Goal: Task Accomplishment & Management: Complete application form

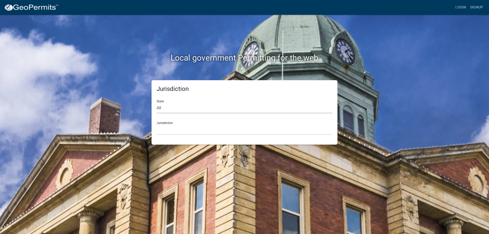
click at [179, 110] on select "All [US_STATE] [US_STATE] [US_STATE] [US_STATE] [US_STATE] [US_STATE] [US_STATE…" at bounding box center [245, 108] width 176 height 10
select select "[US_STATE]"
click at [157, 103] on select "All [US_STATE] [US_STATE] [US_STATE] [US_STATE] [US_STATE] [US_STATE] [US_STATE…" at bounding box center [245, 108] width 176 height 10
click at [170, 125] on select "City of [GEOGRAPHIC_DATA], [US_STATE] City of [GEOGRAPHIC_DATA], [US_STATE] Cit…" at bounding box center [245, 130] width 176 height 10
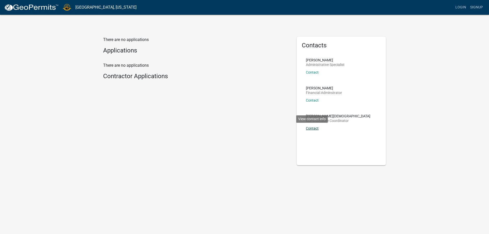
click at [312, 128] on link "Contact" at bounding box center [312, 128] width 13 height 4
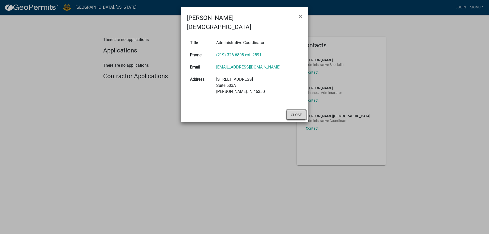
click at [294, 110] on button "Close" at bounding box center [297, 115] width 20 height 10
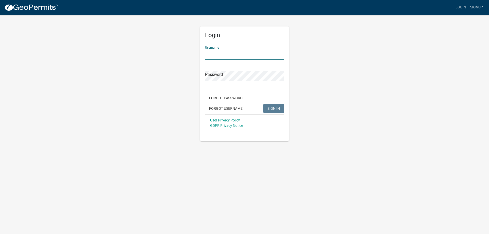
click at [220, 56] on input "Username" at bounding box center [244, 54] width 79 height 10
type input "jarorzel"
click at [272, 107] on span "SIGN IN" at bounding box center [274, 108] width 12 height 4
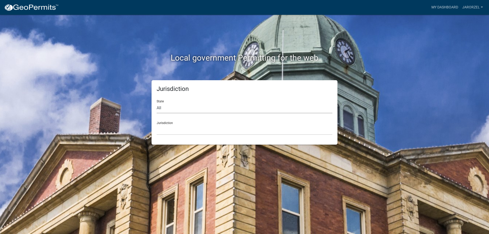
click at [175, 109] on select "All [US_STATE] [US_STATE] [US_STATE] [US_STATE] [US_STATE] [US_STATE] [US_STATE…" at bounding box center [245, 108] width 176 height 10
select select "[US_STATE]"
click at [157, 103] on select "All [US_STATE] [US_STATE] [US_STATE] [US_STATE] [US_STATE] [US_STATE] [US_STATE…" at bounding box center [245, 108] width 176 height 10
click at [169, 125] on select "City of [GEOGRAPHIC_DATA], [US_STATE] City of [GEOGRAPHIC_DATA], [US_STATE] Cit…" at bounding box center [245, 130] width 176 height 10
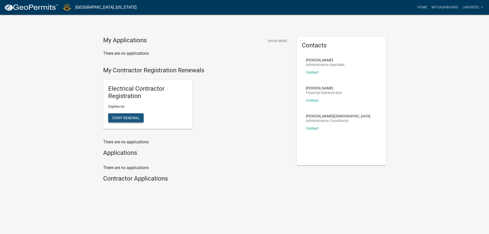
click at [126, 117] on span "Start Renewal" at bounding box center [125, 118] width 27 height 4
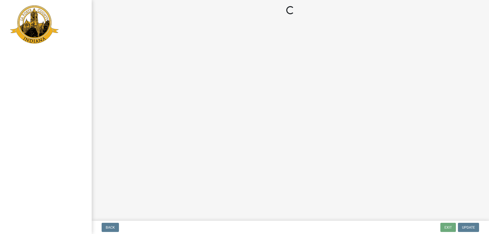
select select "Illinois"
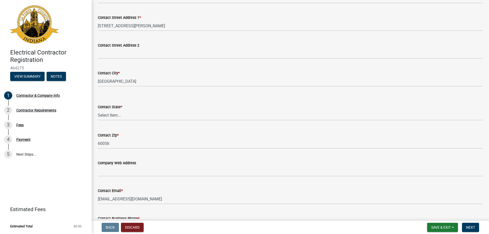
scroll to position [178, 0]
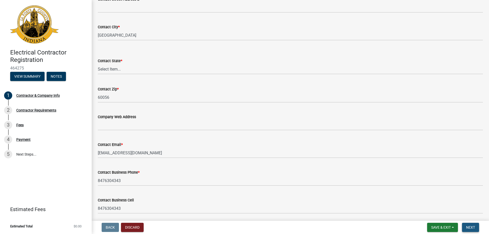
click at [475, 229] on span "Next" at bounding box center [471, 228] width 9 height 4
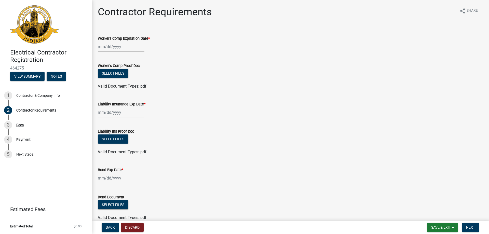
scroll to position [0, 0]
click at [121, 138] on button "Select files" at bounding box center [113, 139] width 31 height 9
